Goal: Complete application form

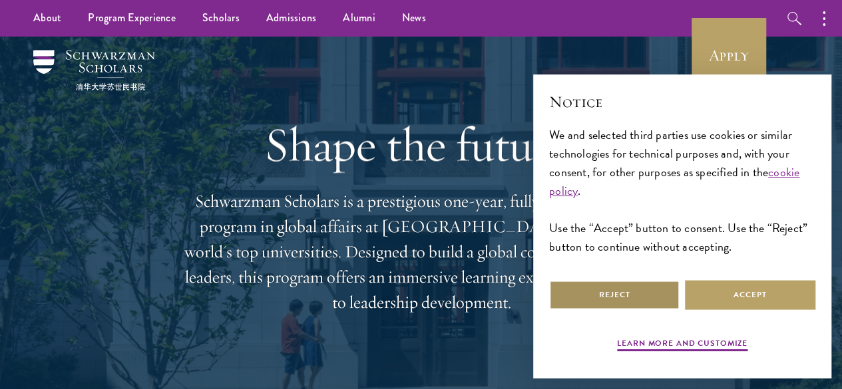
click at [645, 291] on button "Reject" at bounding box center [614, 295] width 130 height 30
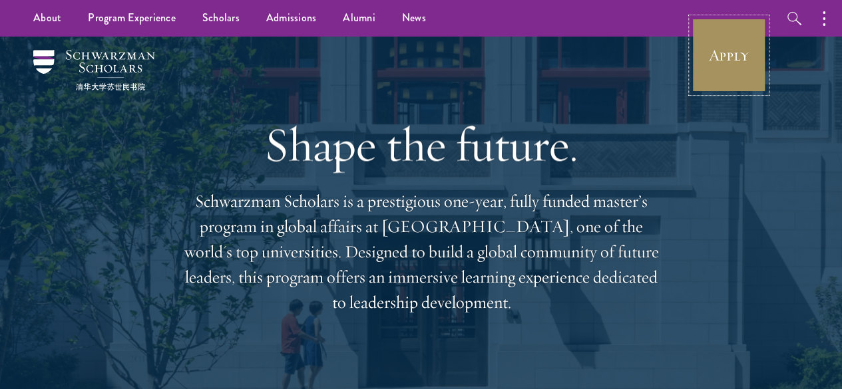
click at [736, 54] on link "Apply" at bounding box center [728, 55] width 75 height 75
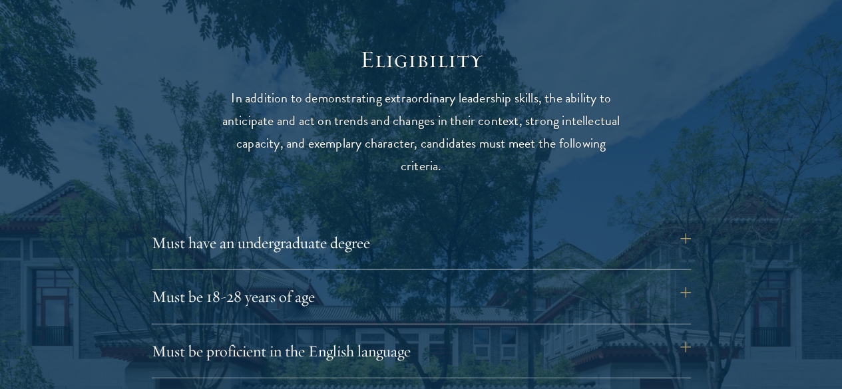
scroll to position [1687, 0]
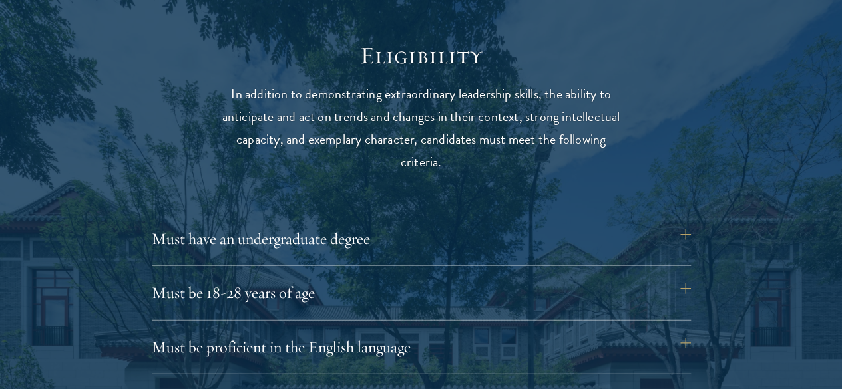
drag, startPoint x: 562, startPoint y: 216, endPoint x: 397, endPoint y: 134, distance: 184.2
click at [397, 134] on p "In addition to demonstrating extraordinary leadership skills, the ability to an…" at bounding box center [421, 128] width 413 height 90
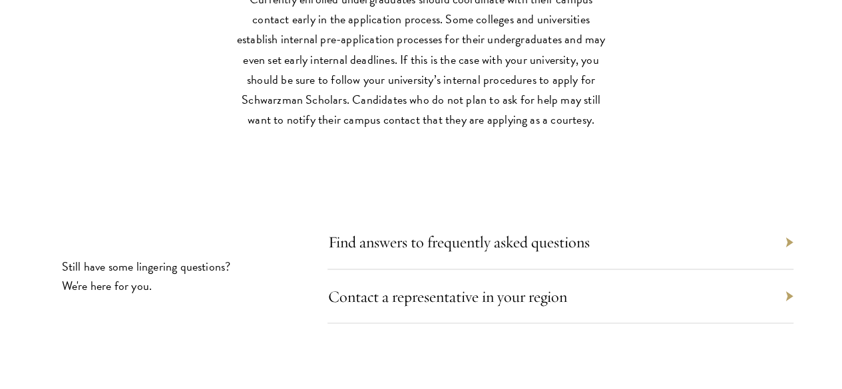
scroll to position [6037, 0]
drag, startPoint x: 367, startPoint y: 204, endPoint x: 322, endPoint y: 206, distance: 45.3
click at [322, 128] on p "Currently enrolled undergraduates should coordinate with their campus contact e…" at bounding box center [421, 59] width 379 height 140
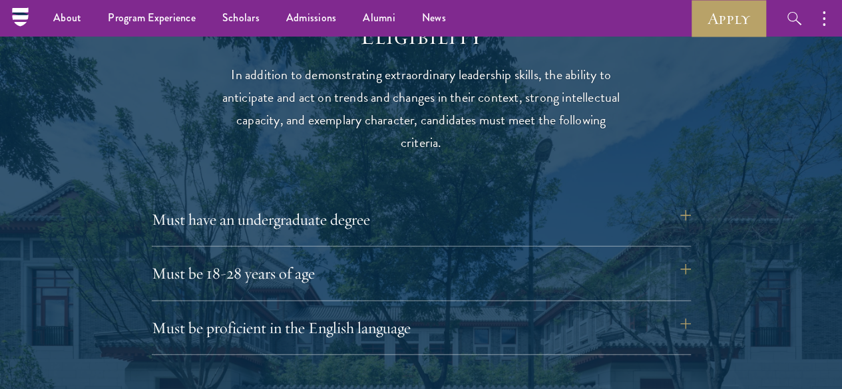
scroll to position [1630, 0]
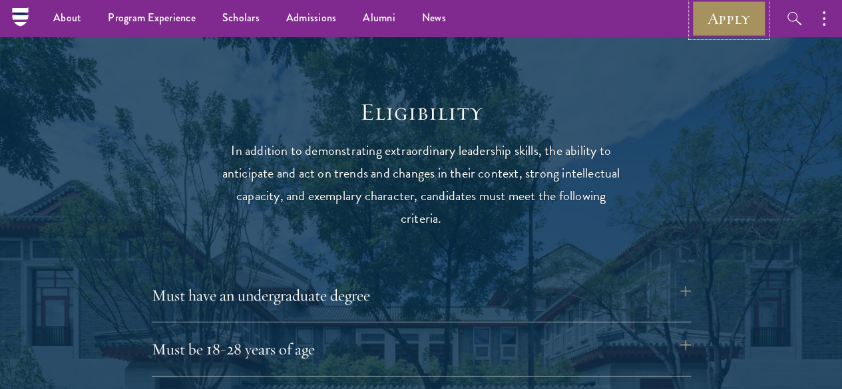
click at [721, 29] on link "Apply" at bounding box center [728, 18] width 75 height 37
